Goal: Task Accomplishment & Management: Manage account settings

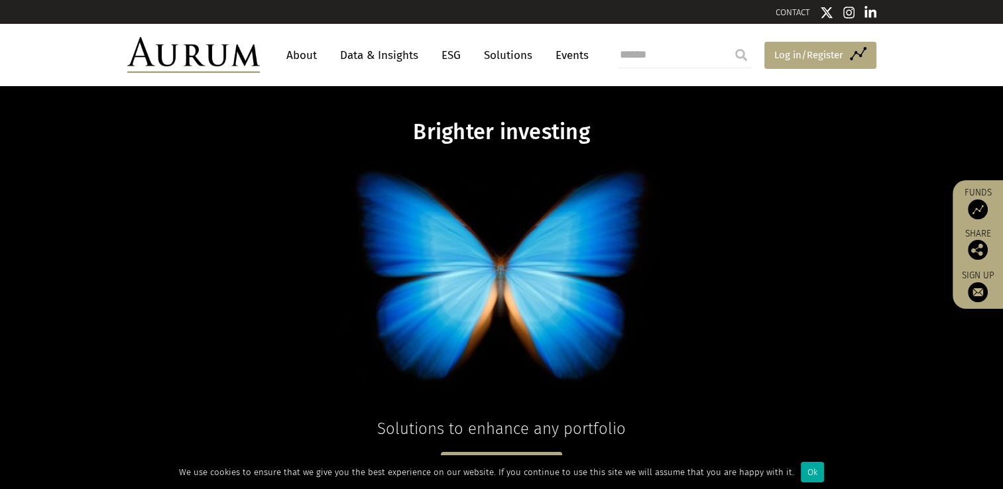
click at [801, 52] on span "Log in/Register" at bounding box center [808, 55] width 69 height 16
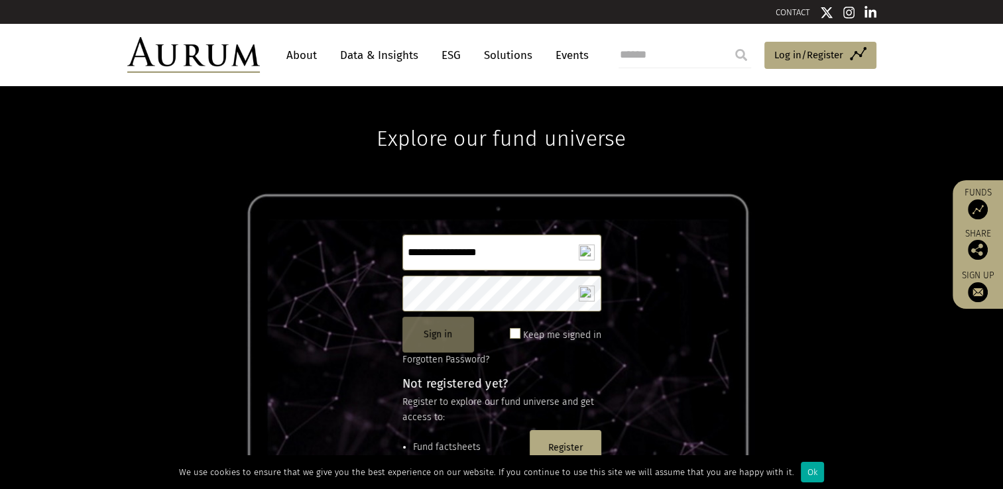
click at [429, 333] on button "Sign in" at bounding box center [438, 335] width 72 height 36
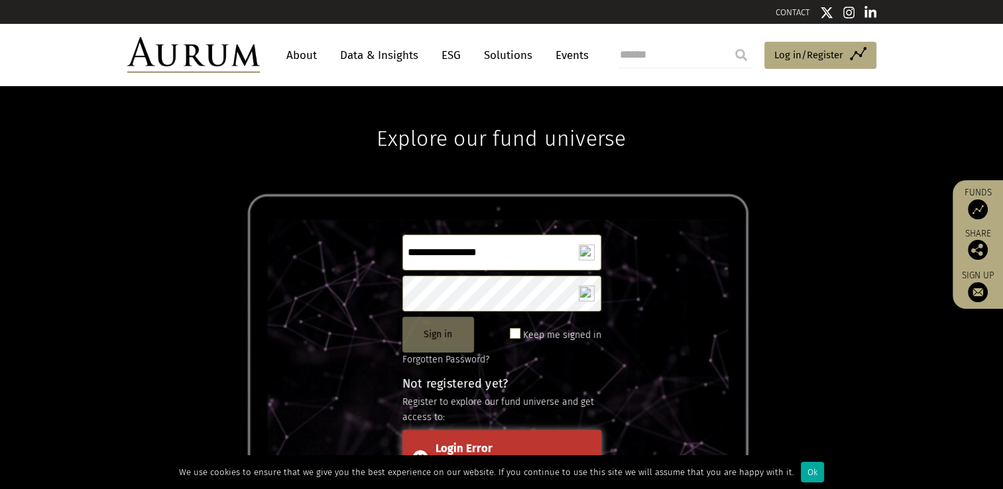
click at [429, 333] on button "Sign in" at bounding box center [438, 335] width 72 height 36
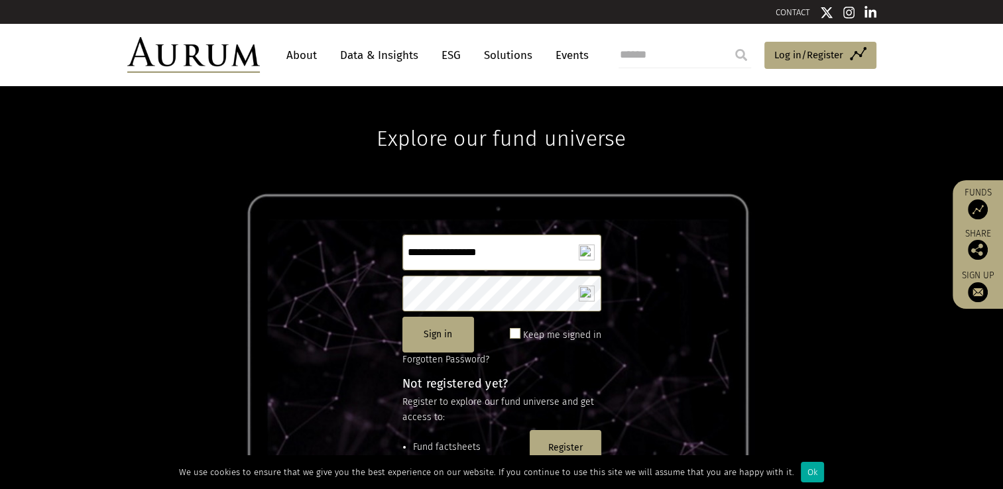
click at [508, 251] on input "**********" at bounding box center [501, 253] width 199 height 36
type input "*"
click at [122, 190] on div "Explore our fund universe Sign in Keep me signed in Forgotten Password? Not reg…" at bounding box center [501, 287] width 1003 height 403
click at [298, 57] on link "About" at bounding box center [302, 55] width 44 height 25
